Goal: Check status: Check status

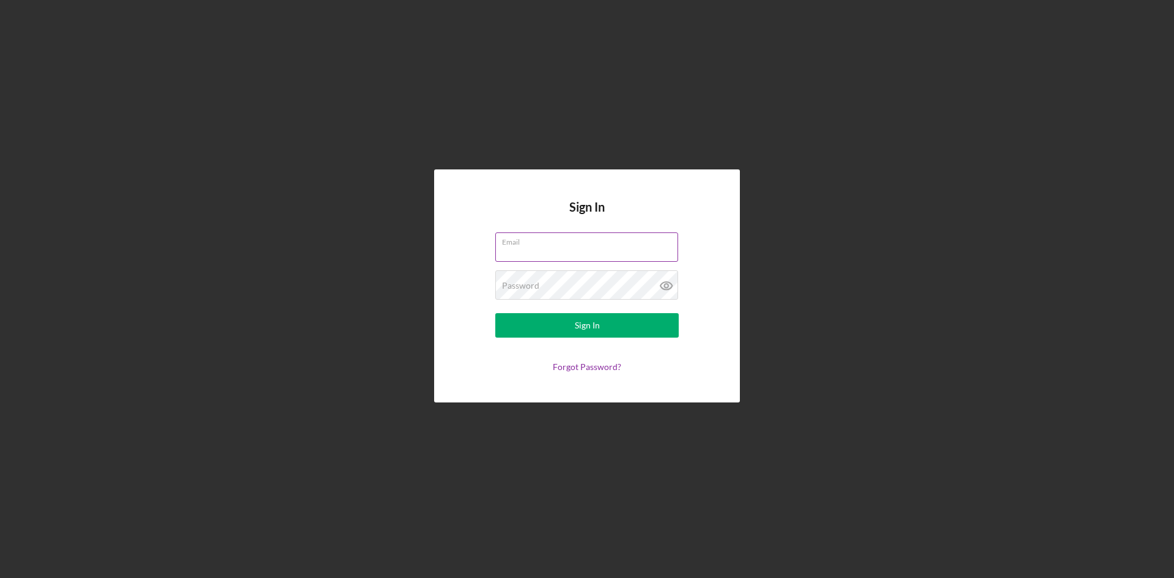
type input "[EMAIL_ADDRESS][DOMAIN_NAME]"
drag, startPoint x: 632, startPoint y: 252, endPoint x: 563, endPoint y: 252, distance: 68.5
click at [553, 253] on input "[EMAIL_ADDRESS][DOMAIN_NAME]" at bounding box center [586, 246] width 183 height 29
click at [635, 251] on input "[EMAIL_ADDRESS][DOMAIN_NAME]" at bounding box center [586, 246] width 183 height 29
type input "Kmoore@justinepetersen.org"
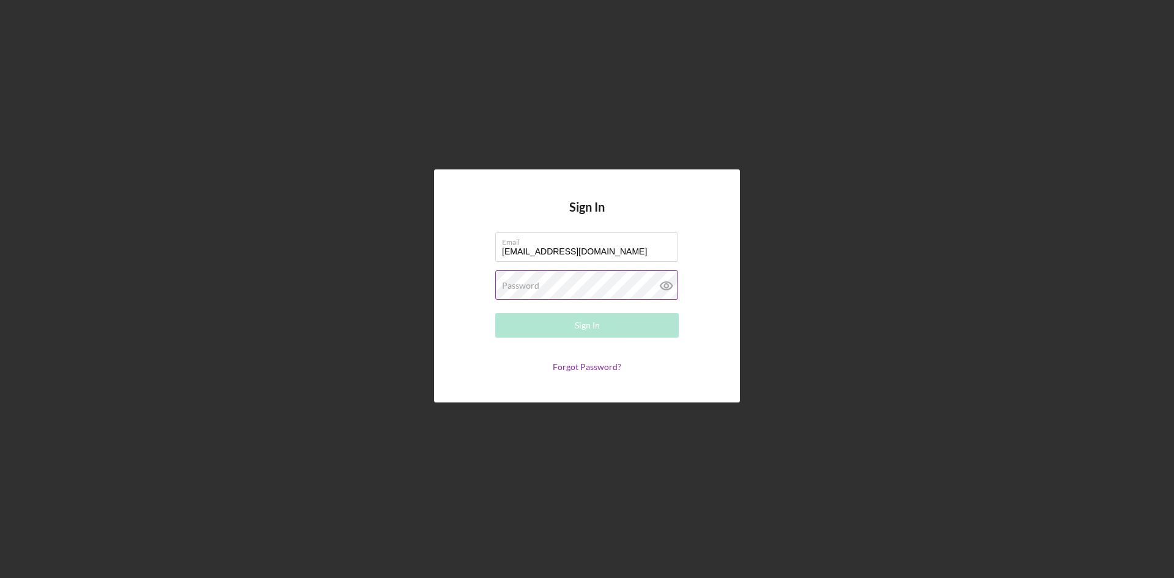
click at [526, 285] on label "Password" at bounding box center [520, 286] width 37 height 10
click at [601, 331] on button "Sign In" at bounding box center [586, 325] width 183 height 24
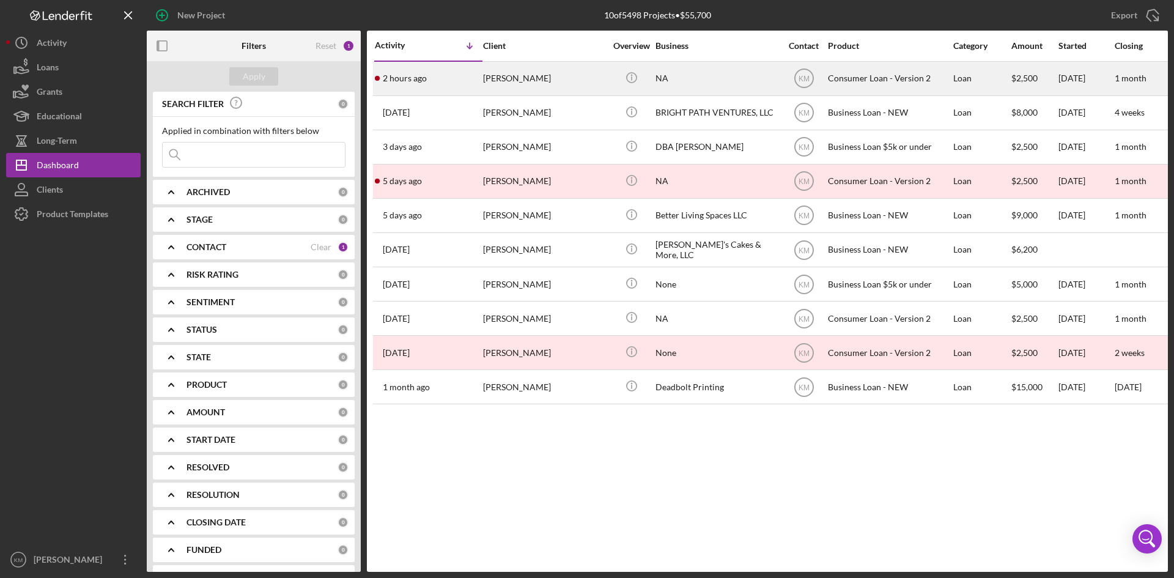
click at [497, 75] on div "Haley Hudman" at bounding box center [544, 78] width 122 height 32
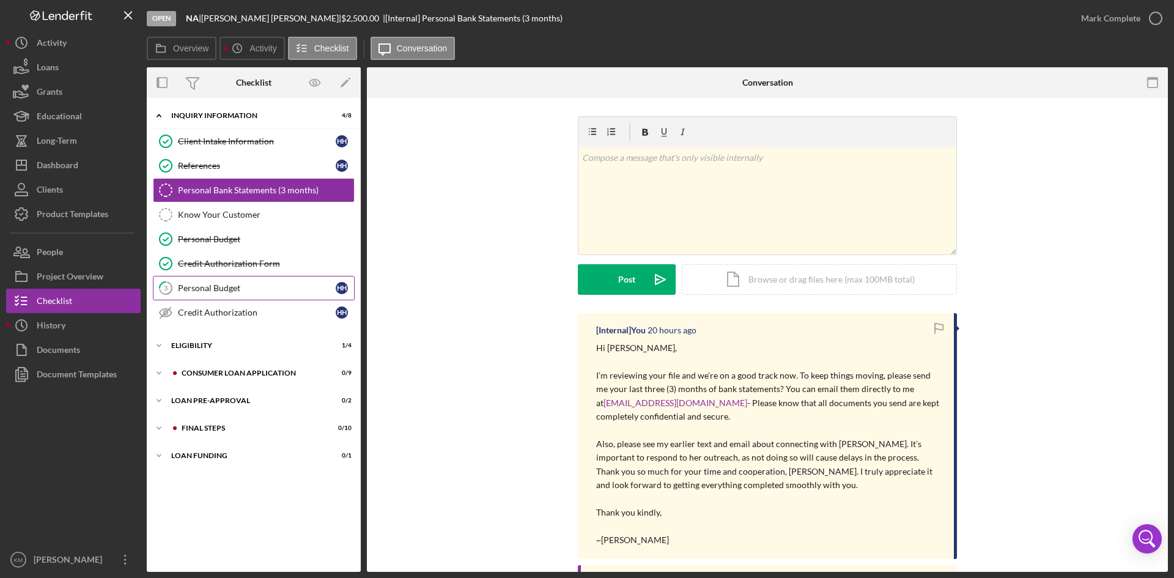
click at [231, 286] on div "Personal Budget" at bounding box center [257, 288] width 158 height 10
